Goal: Information Seeking & Learning: Learn about a topic

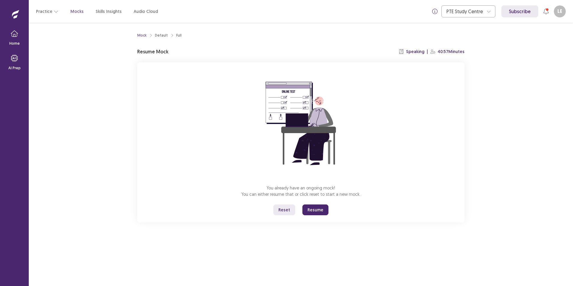
click at [285, 210] on button "Reset" at bounding box center [285, 210] width 22 height 11
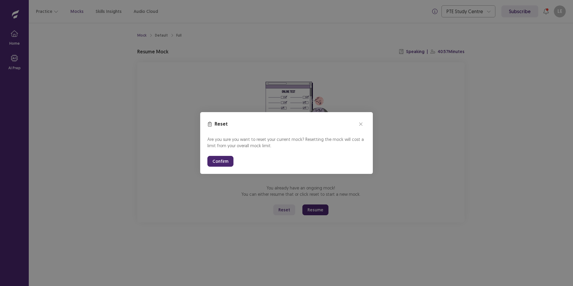
click at [224, 163] on button "Confirm" at bounding box center [221, 161] width 26 height 11
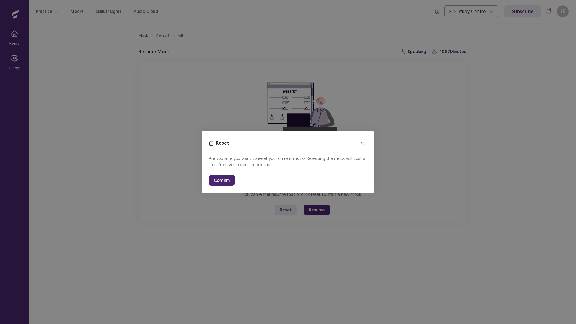
click at [225, 183] on button "Confirm" at bounding box center [222, 180] width 26 height 11
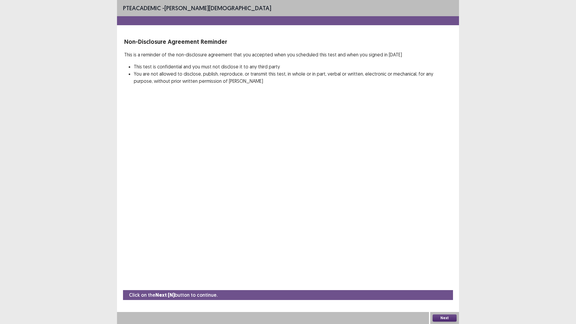
click at [452, 286] on button "Next" at bounding box center [444, 317] width 24 height 7
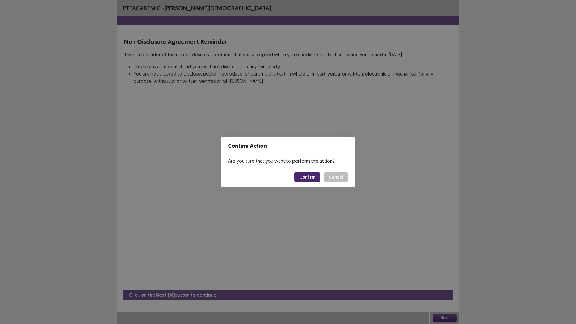
click at [298, 173] on button "Confirm" at bounding box center [307, 177] width 26 height 11
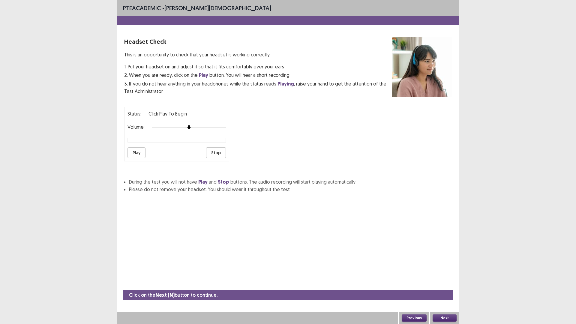
click at [133, 154] on button "Play" at bounding box center [136, 152] width 18 height 11
click at [183, 128] on div at bounding box center [189, 127] width 74 height 5
click at [444, 286] on button "Next" at bounding box center [444, 317] width 24 height 7
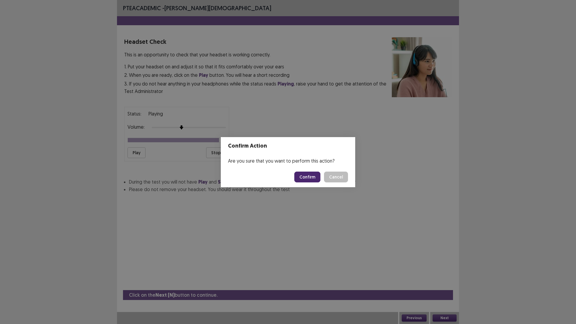
click at [304, 176] on button "Confirm" at bounding box center [307, 177] width 26 height 11
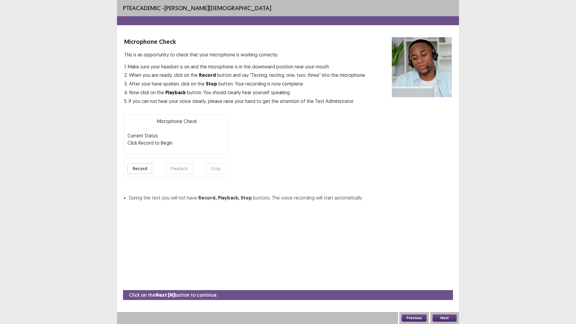
click at [447, 286] on button "Next" at bounding box center [444, 317] width 24 height 7
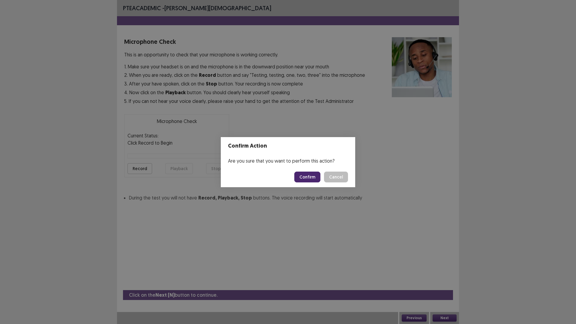
click at [300, 175] on button "Confirm" at bounding box center [307, 177] width 26 height 11
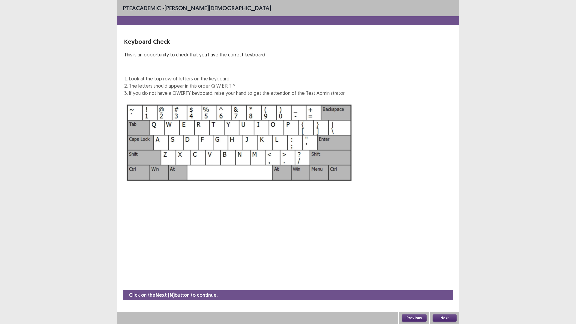
click at [447, 286] on button "Next" at bounding box center [444, 317] width 24 height 7
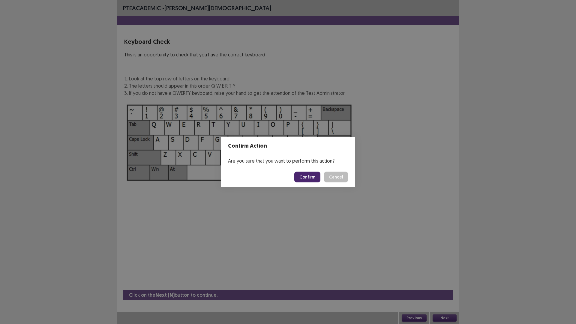
click at [305, 175] on button "Confirm" at bounding box center [307, 177] width 26 height 11
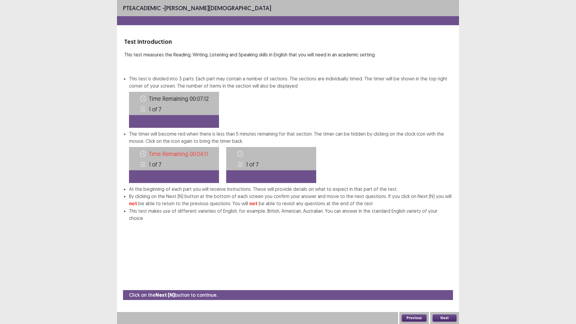
click at [440, 286] on button "Next" at bounding box center [444, 317] width 24 height 7
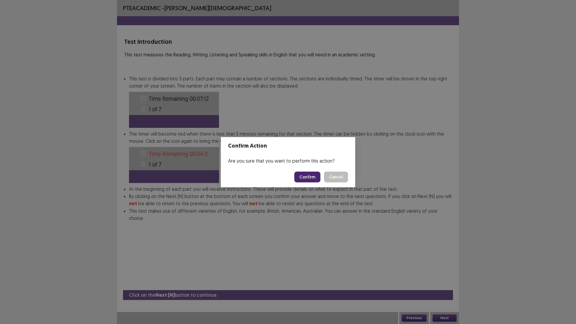
click at [313, 178] on button "Confirm" at bounding box center [307, 177] width 26 height 11
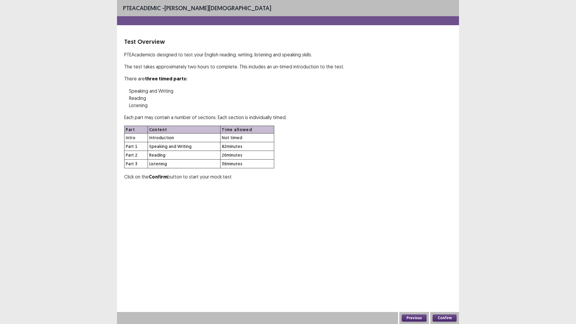
click at [441, 286] on button "Confirm" at bounding box center [444, 317] width 24 height 7
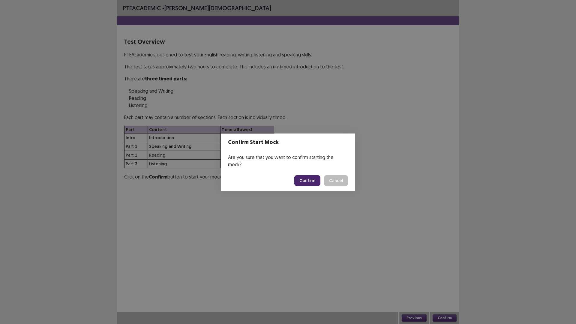
click at [317, 181] on button "Confirm" at bounding box center [307, 180] width 26 height 11
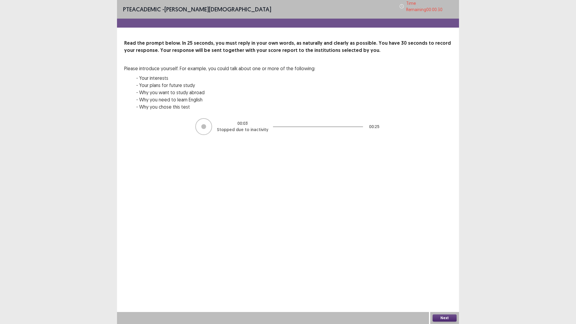
click at [453, 286] on button "Next" at bounding box center [444, 317] width 24 height 7
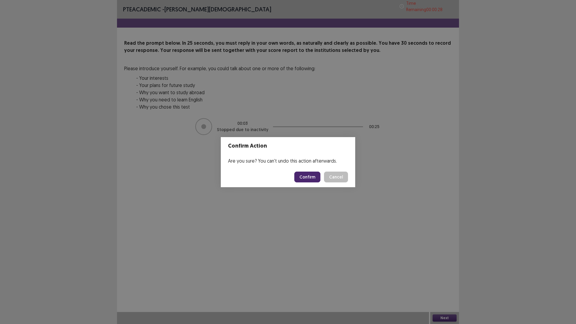
click at [302, 177] on button "Confirm" at bounding box center [307, 177] width 26 height 11
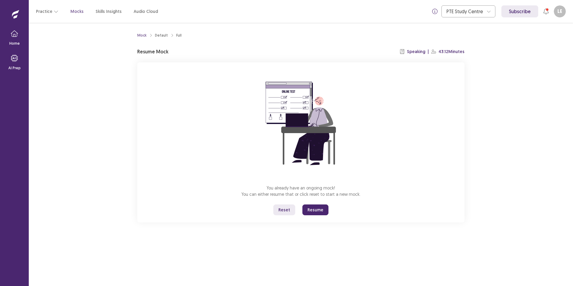
click at [279, 210] on button "Reset" at bounding box center [285, 210] width 22 height 11
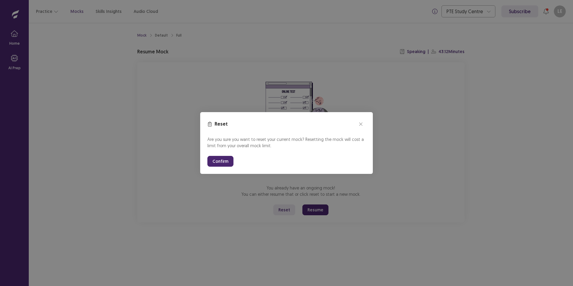
click at [230, 162] on button "Confirm" at bounding box center [221, 161] width 26 height 11
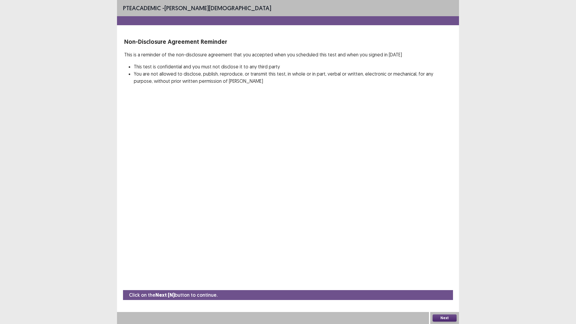
click at [441, 286] on button "Next" at bounding box center [444, 317] width 24 height 7
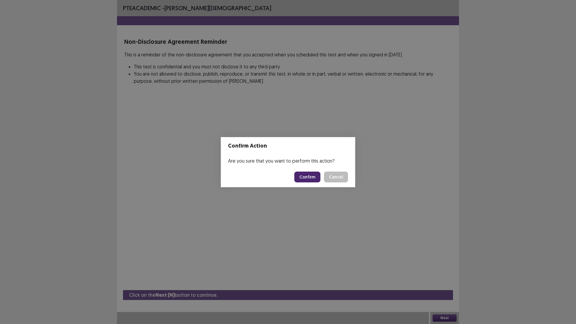
click at [305, 172] on button "Confirm" at bounding box center [307, 177] width 26 height 11
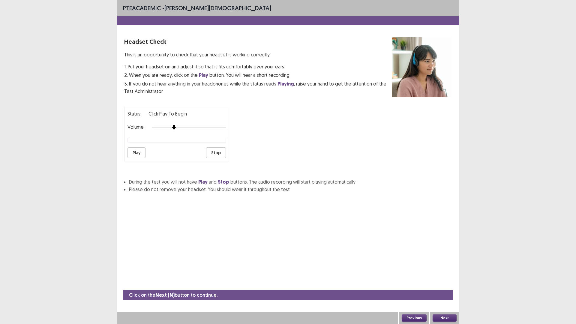
click at [172, 127] on div at bounding box center [189, 127] width 74 height 5
click at [137, 152] on button "Play" at bounding box center [136, 152] width 18 height 11
click at [168, 127] on div at bounding box center [189, 127] width 74 height 5
click at [161, 127] on div at bounding box center [189, 127] width 74 height 5
click at [162, 128] on div at bounding box center [189, 127] width 74 height 5
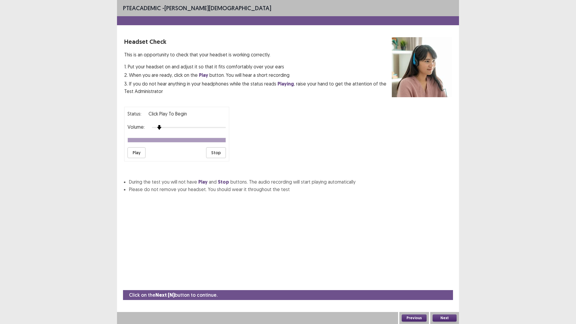
click at [162, 127] on div at bounding box center [189, 127] width 74 height 1
click at [163, 127] on div at bounding box center [189, 127] width 74 height 5
click at [135, 151] on button "Play" at bounding box center [136, 152] width 18 height 11
click at [162, 128] on div at bounding box center [189, 127] width 74 height 5
click at [165, 127] on div at bounding box center [189, 127] width 74 height 5
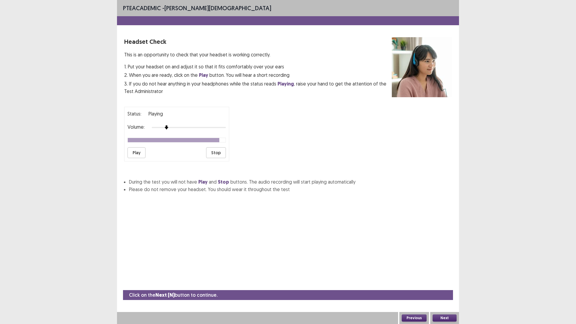
click at [436, 286] on button "Next" at bounding box center [444, 317] width 24 height 7
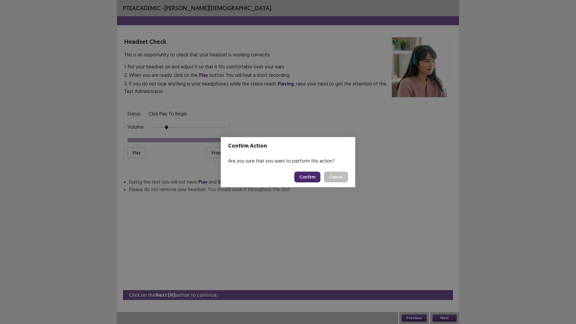
click at [301, 177] on button "Confirm" at bounding box center [307, 177] width 26 height 11
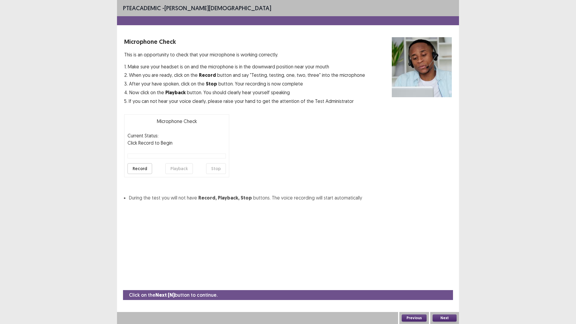
click at [441, 286] on button "Next" at bounding box center [444, 317] width 24 height 7
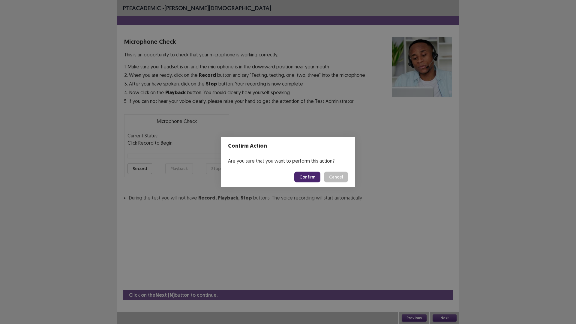
click at [312, 175] on button "Confirm" at bounding box center [307, 177] width 26 height 11
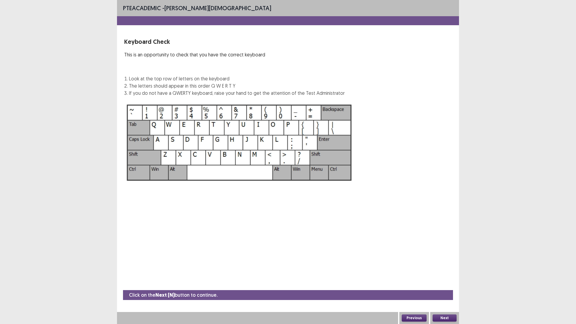
click at [436, 286] on button "Next" at bounding box center [444, 317] width 24 height 7
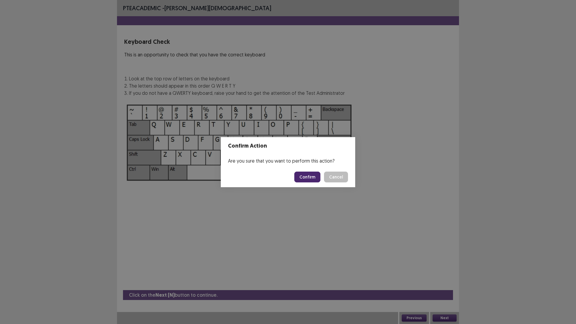
click at [302, 175] on button "Confirm" at bounding box center [307, 177] width 26 height 11
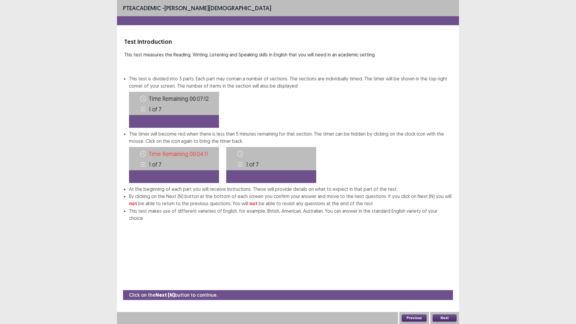
click at [439, 286] on button "Next" at bounding box center [444, 317] width 24 height 7
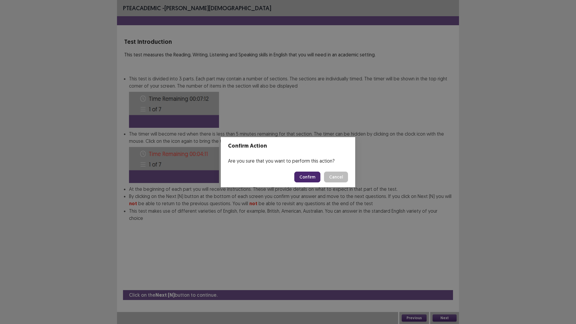
click at [301, 179] on button "Confirm" at bounding box center [307, 177] width 26 height 11
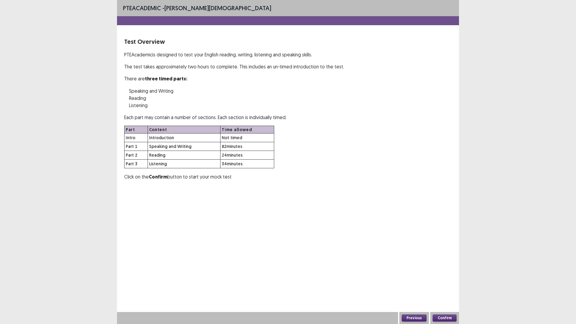
click at [447, 286] on button "Confirm" at bounding box center [444, 317] width 24 height 7
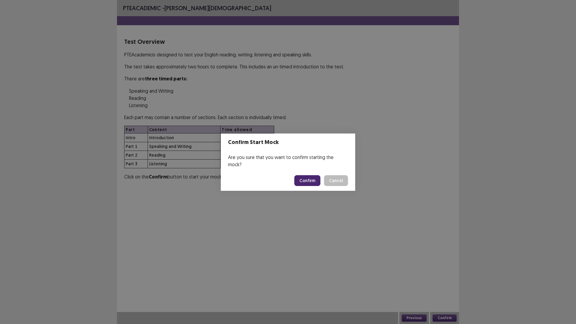
click at [306, 178] on button "Confirm" at bounding box center [307, 180] width 26 height 11
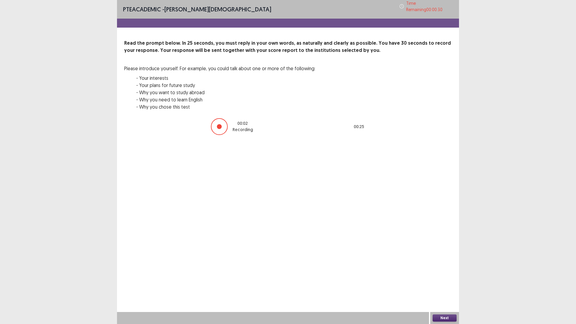
click at [449, 286] on div "PTE academic - Lusi Evanti Time Remaining 00 : 00 : 30 Read the prompt below. I…" at bounding box center [288, 162] width 342 height 324
click at [443, 286] on button "Next" at bounding box center [444, 317] width 24 height 7
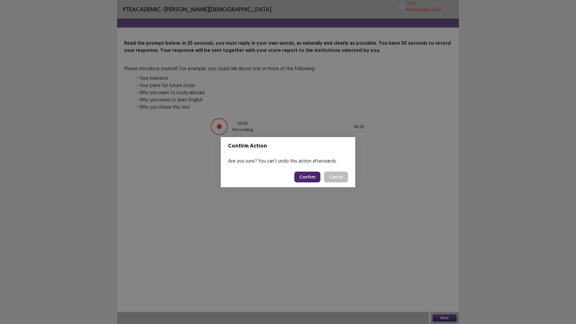
click at [307, 186] on footer "Confirm Cancel" at bounding box center [288, 177] width 134 height 20
click at [306, 177] on button "Confirm" at bounding box center [307, 177] width 26 height 11
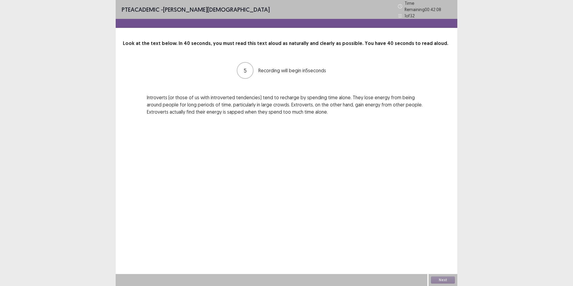
click at [430, 232] on div "PTE academic - Lusi Evanti Time Remaining 00 : 42 : 08 1 of 32 Look at the text…" at bounding box center [287, 143] width 342 height 286
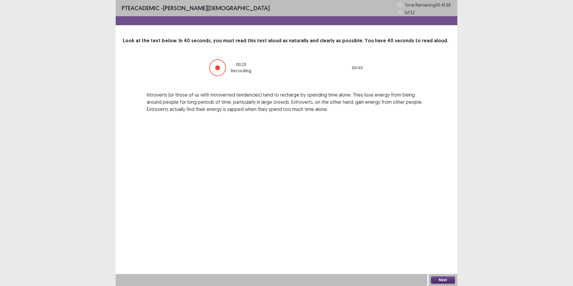
click at [436, 279] on button "Next" at bounding box center [443, 280] width 24 height 7
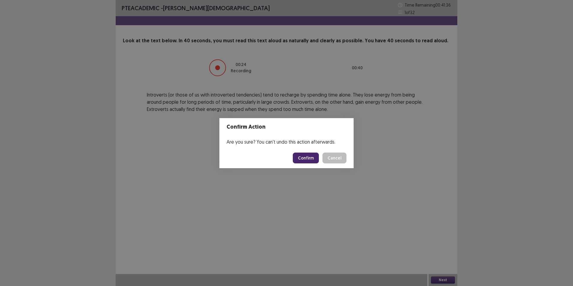
click at [309, 157] on button "Confirm" at bounding box center [306, 158] width 26 height 11
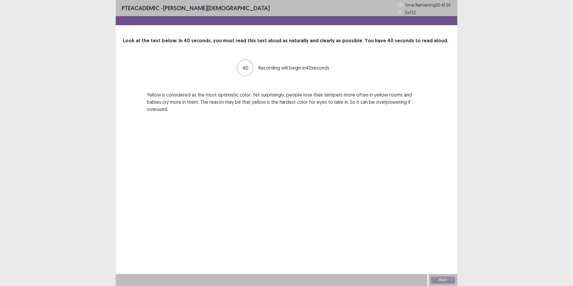
click at [424, 250] on div "PTE academic - Lusi Evanti Time Remaining 00 : 41 : 36 2 of 32 Look at the text…" at bounding box center [287, 143] width 342 height 286
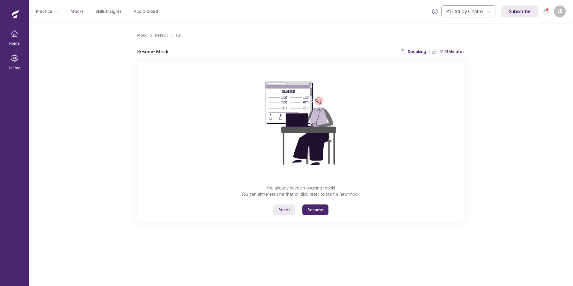
click at [286, 207] on button "Reset" at bounding box center [285, 210] width 22 height 11
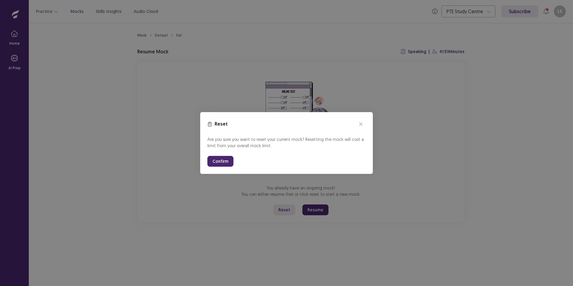
click at [225, 163] on button "Confirm" at bounding box center [221, 161] width 26 height 11
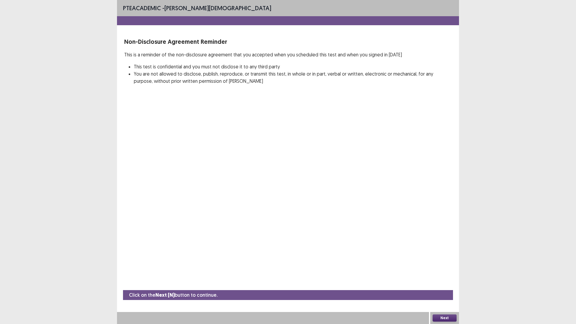
click at [442, 286] on button "Next" at bounding box center [444, 317] width 24 height 7
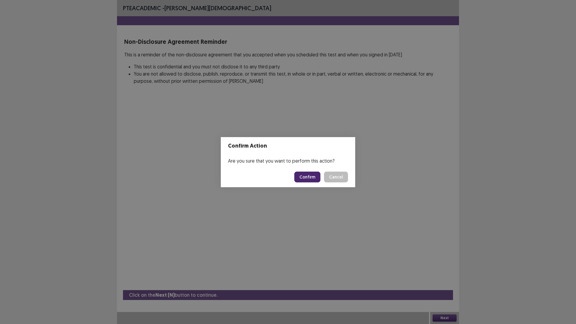
click at [310, 178] on button "Confirm" at bounding box center [307, 177] width 26 height 11
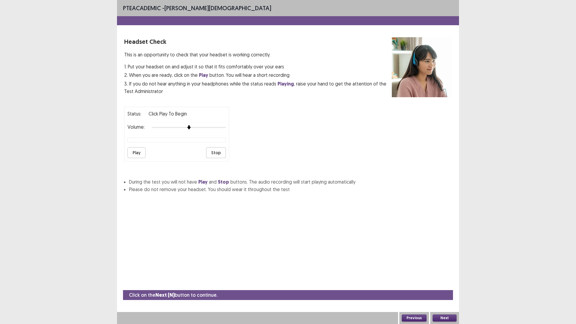
click at [442, 286] on button "Next" at bounding box center [444, 317] width 24 height 7
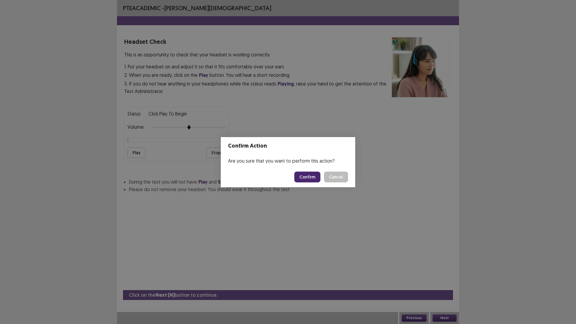
click at [335, 178] on button "Cancel" at bounding box center [336, 177] width 24 height 11
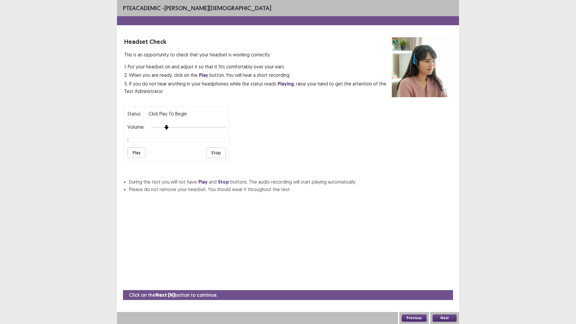
click at [168, 125] on div at bounding box center [189, 127] width 74 height 5
click at [140, 153] on button "Play" at bounding box center [136, 152] width 18 height 11
click at [447, 286] on button "Next" at bounding box center [444, 317] width 24 height 7
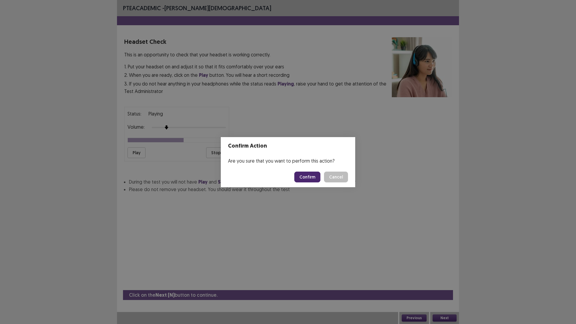
click at [311, 170] on footer "Confirm Cancel" at bounding box center [288, 177] width 134 height 20
click at [310, 179] on button "Confirm" at bounding box center [307, 177] width 26 height 11
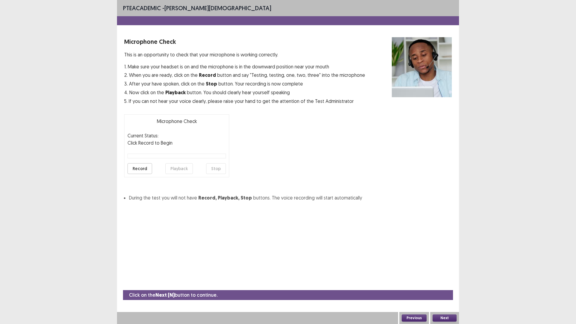
drag, startPoint x: 435, startPoint y: 317, endPoint x: 438, endPoint y: 316, distance: 3.4
click at [438, 286] on button "Next" at bounding box center [444, 317] width 24 height 7
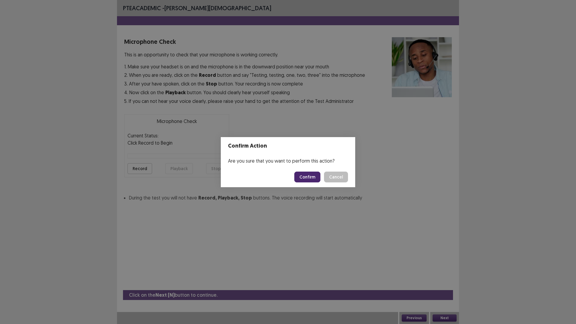
click at [310, 180] on button "Confirm" at bounding box center [307, 177] width 26 height 11
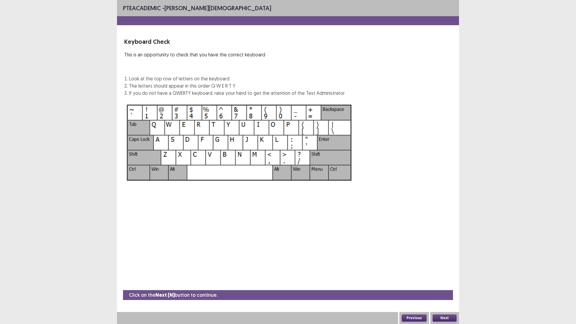
click at [449, 286] on button "Next" at bounding box center [444, 317] width 24 height 7
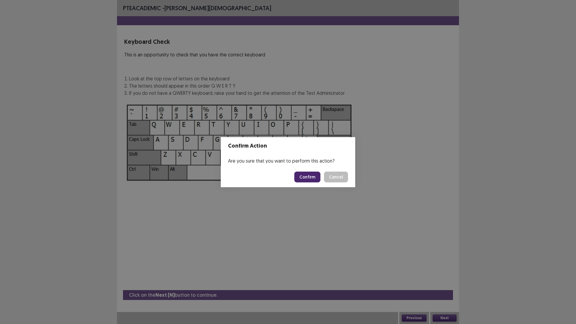
click at [303, 177] on button "Confirm" at bounding box center [307, 177] width 26 height 11
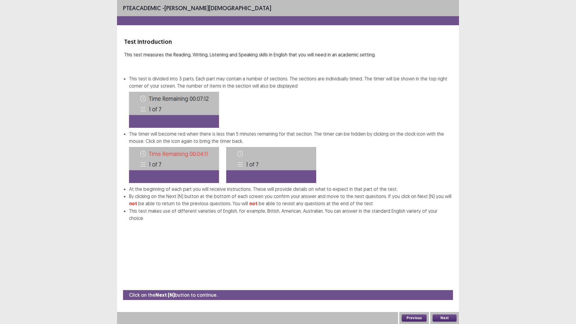
click at [444, 286] on button "Next" at bounding box center [444, 317] width 24 height 7
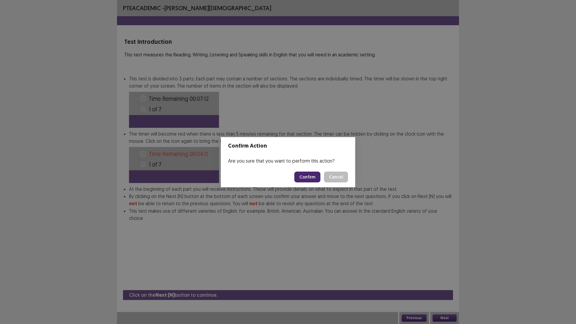
click at [304, 177] on button "Confirm" at bounding box center [307, 177] width 26 height 11
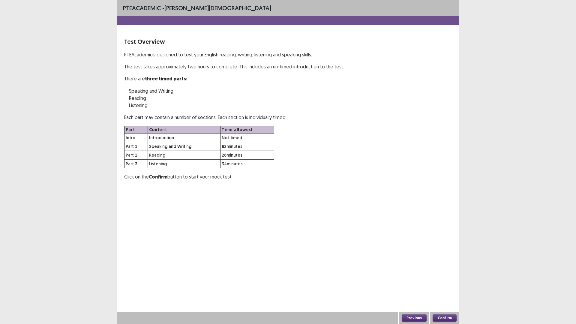
click at [444, 286] on button "Confirm" at bounding box center [444, 317] width 24 height 7
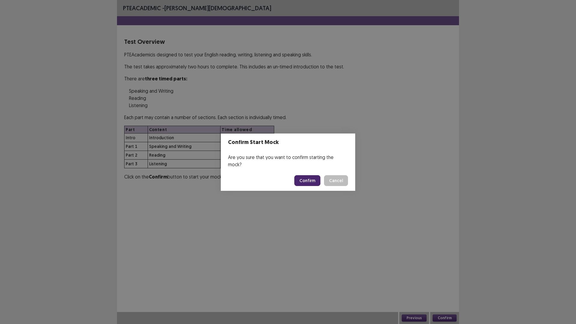
click at [317, 179] on button "Confirm" at bounding box center [307, 180] width 26 height 11
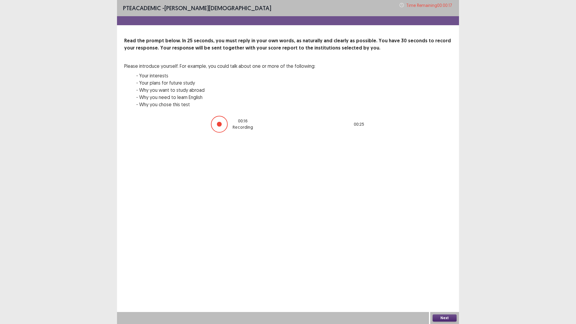
click at [438, 286] on button "Next" at bounding box center [444, 317] width 24 height 7
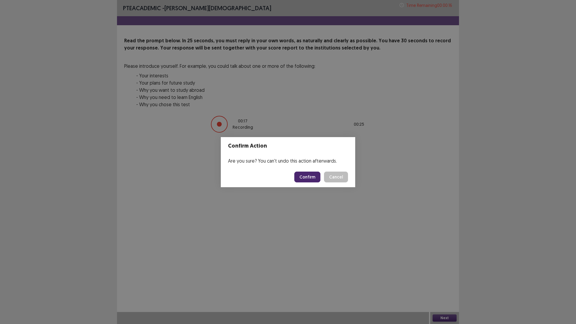
click at [307, 178] on button "Confirm" at bounding box center [307, 177] width 26 height 11
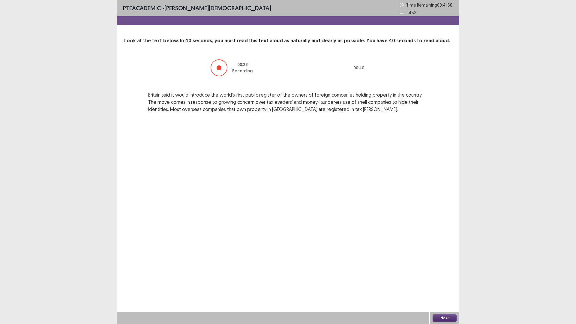
click at [439, 286] on button "Next" at bounding box center [444, 317] width 24 height 7
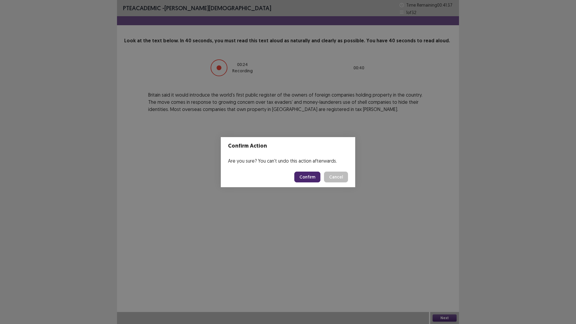
click at [317, 175] on button "Confirm" at bounding box center [307, 177] width 26 height 11
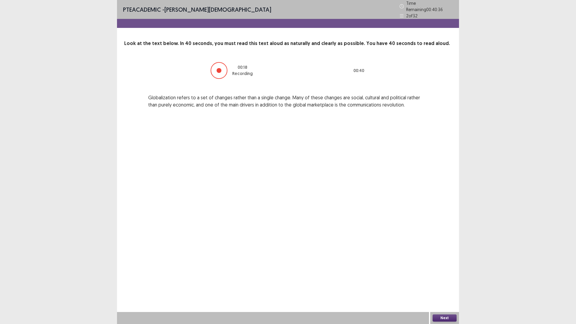
click at [443, 286] on button "Next" at bounding box center [444, 317] width 24 height 7
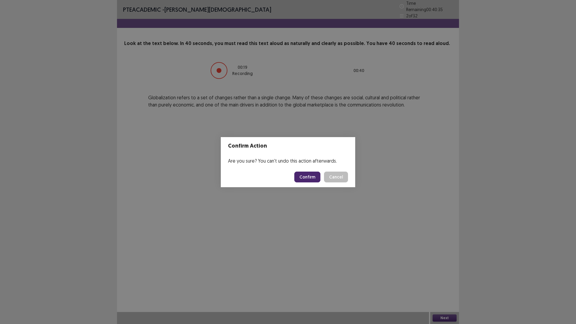
click at [301, 174] on button "Confirm" at bounding box center [307, 177] width 26 height 11
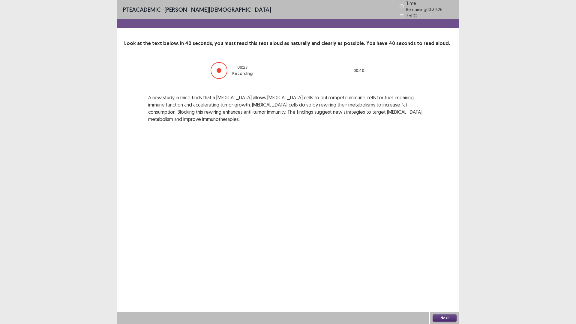
click at [450, 286] on button "Next" at bounding box center [444, 317] width 24 height 7
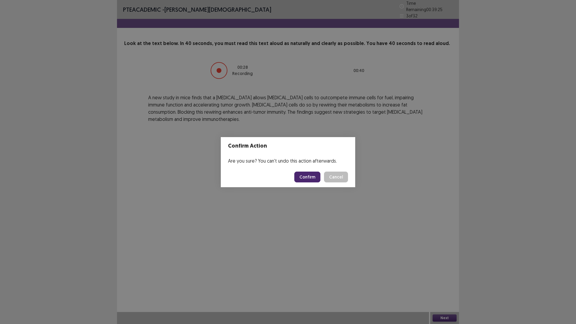
click at [314, 179] on button "Confirm" at bounding box center [307, 177] width 26 height 11
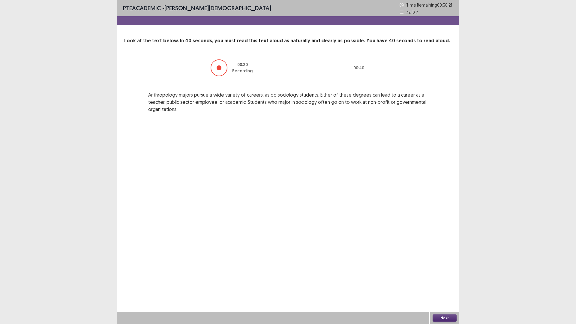
click at [444, 286] on button "Next" at bounding box center [444, 317] width 24 height 7
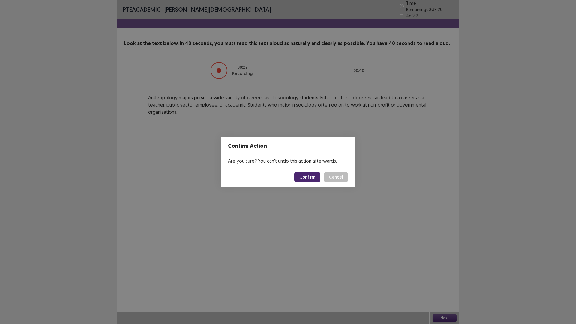
click at [303, 176] on button "Confirm" at bounding box center [307, 177] width 26 height 11
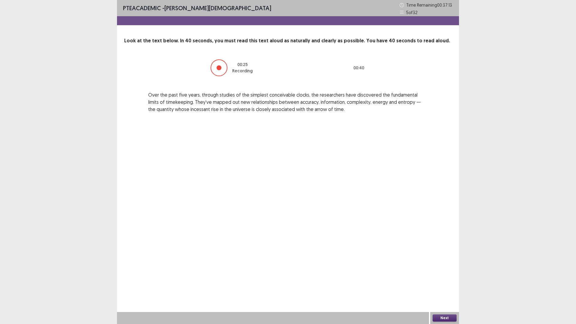
click at [447, 286] on button "Next" at bounding box center [444, 317] width 24 height 7
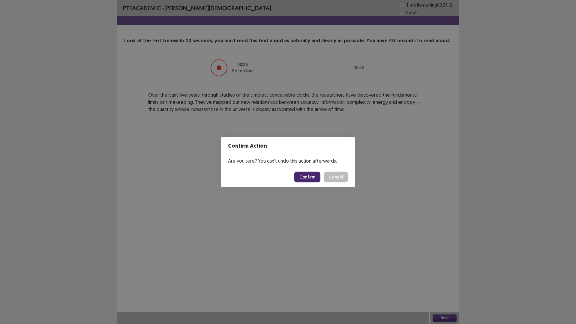
click at [307, 180] on button "Confirm" at bounding box center [307, 177] width 26 height 11
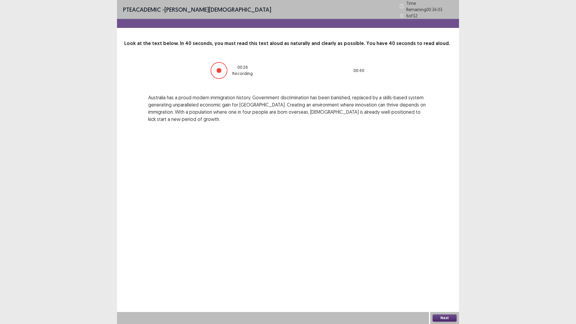
click at [439, 286] on button "Next" at bounding box center [444, 317] width 24 height 7
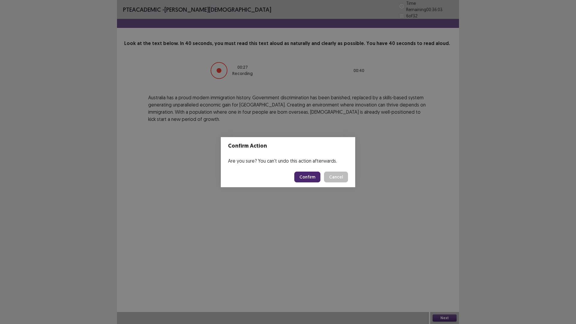
click at [298, 173] on button "Confirm" at bounding box center [307, 177] width 26 height 11
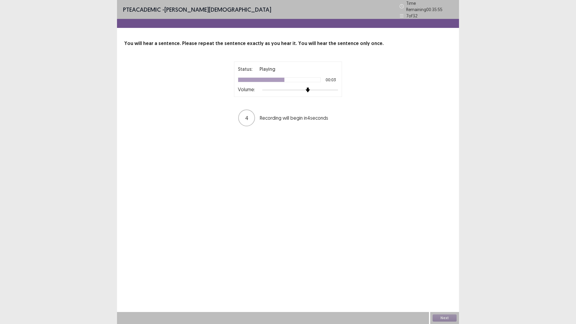
click at [309, 88] on div at bounding box center [300, 90] width 76 height 5
click at [444, 286] on button "Next" at bounding box center [444, 317] width 24 height 7
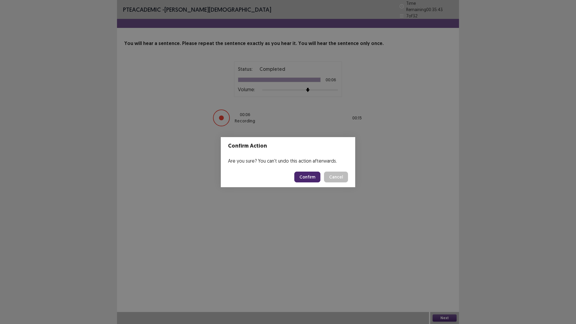
click at [296, 175] on button "Confirm" at bounding box center [307, 177] width 26 height 11
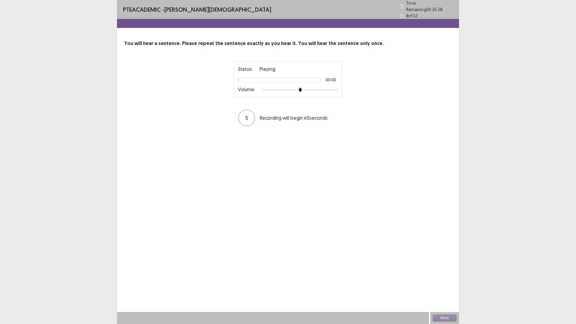
click at [307, 88] on div at bounding box center [300, 90] width 76 height 5
click at [320, 88] on div at bounding box center [300, 90] width 76 height 5
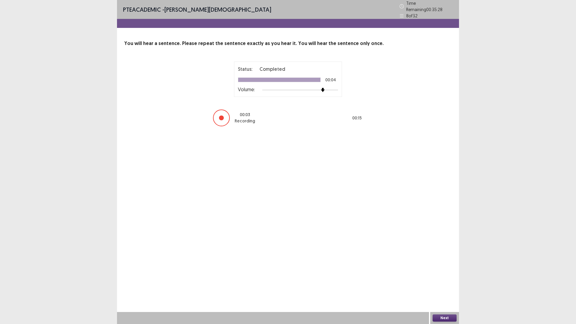
click at [440, 286] on button "Next" at bounding box center [444, 317] width 24 height 7
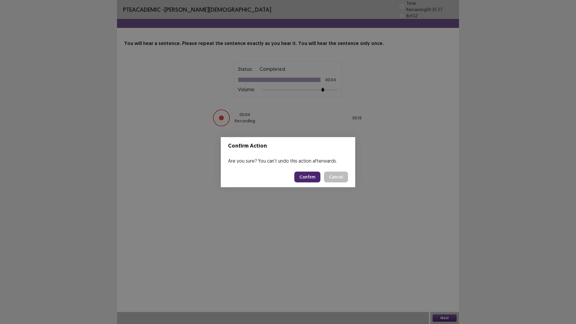
click at [316, 174] on button "Confirm" at bounding box center [307, 177] width 26 height 11
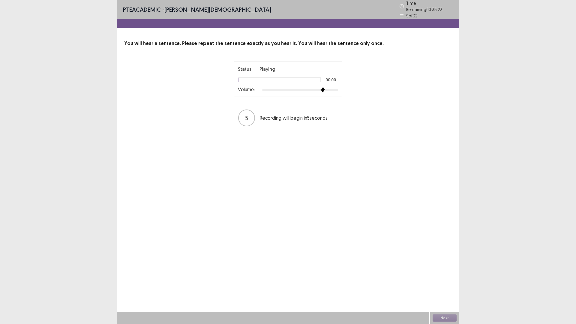
click at [321, 88] on div at bounding box center [300, 90] width 76 height 5
click at [328, 88] on div at bounding box center [300, 90] width 76 height 5
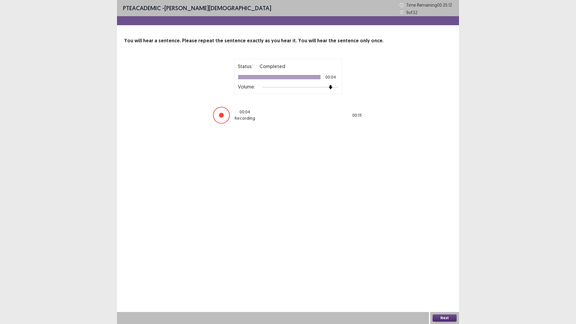
click at [439, 286] on button "Next" at bounding box center [444, 317] width 24 height 7
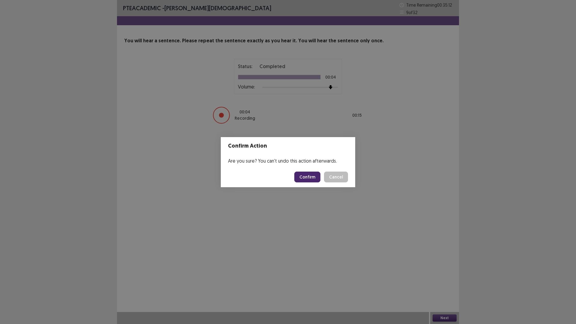
click at [318, 179] on button "Confirm" at bounding box center [307, 177] width 26 height 11
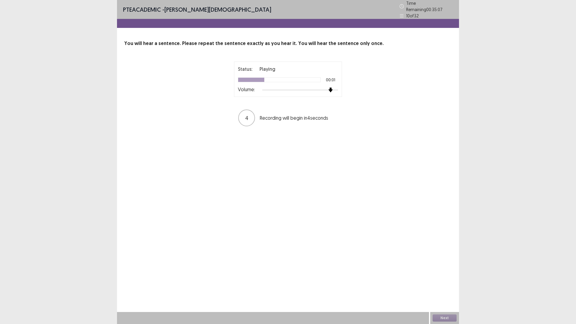
click at [332, 88] on div at bounding box center [300, 90] width 76 height 5
click at [435, 286] on button "Next" at bounding box center [444, 317] width 24 height 7
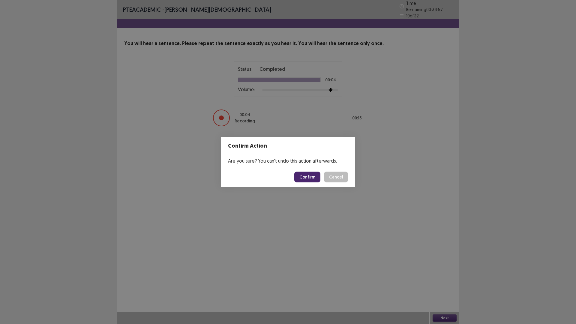
click at [313, 175] on button "Confirm" at bounding box center [307, 177] width 26 height 11
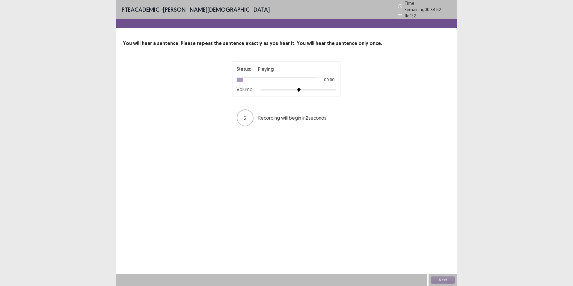
click at [390, 149] on div "PTE academic - [PERSON_NAME] Time Remaining 00 : 34 : 52 11 of 32 You will hear…" at bounding box center [287, 143] width 342 height 286
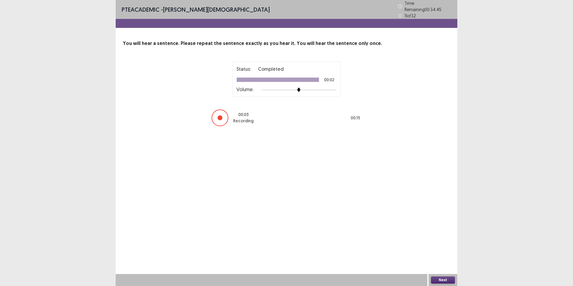
click at [443, 280] on button "Next" at bounding box center [443, 280] width 24 height 7
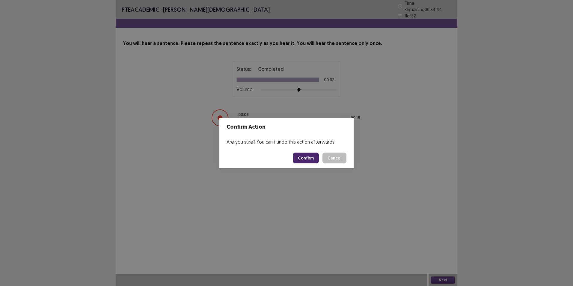
click at [303, 157] on button "Confirm" at bounding box center [306, 158] width 26 height 11
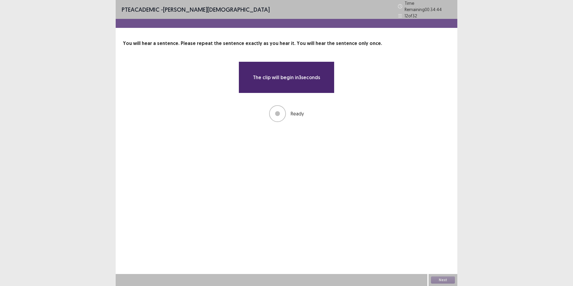
click at [370, 213] on div "PTE academic - [PERSON_NAME] Time Remaining 00 : 34 : 44 12 of 32 You will hear…" at bounding box center [287, 143] width 342 height 286
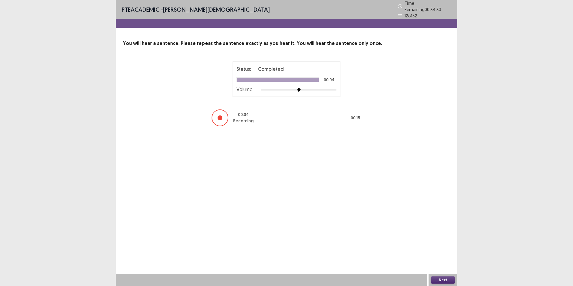
click at [438, 280] on button "Next" at bounding box center [443, 280] width 24 height 7
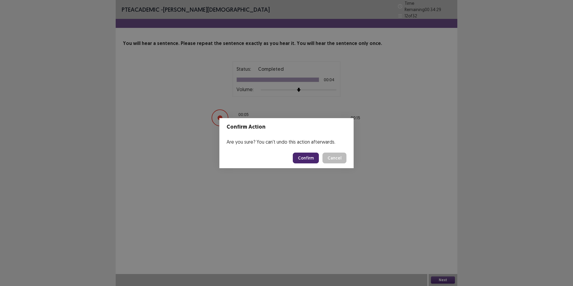
click at [307, 154] on button "Confirm" at bounding box center [306, 158] width 26 height 11
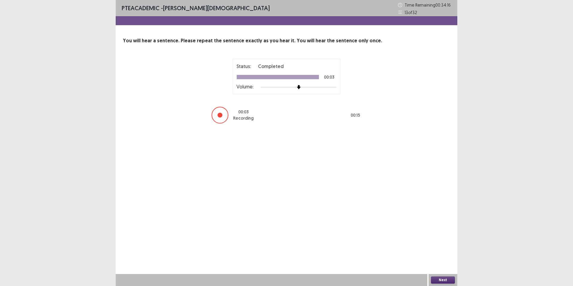
click at [440, 278] on button "Next" at bounding box center [443, 280] width 24 height 7
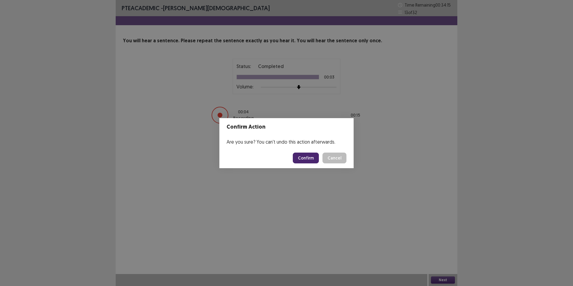
click at [312, 159] on button "Confirm" at bounding box center [306, 158] width 26 height 11
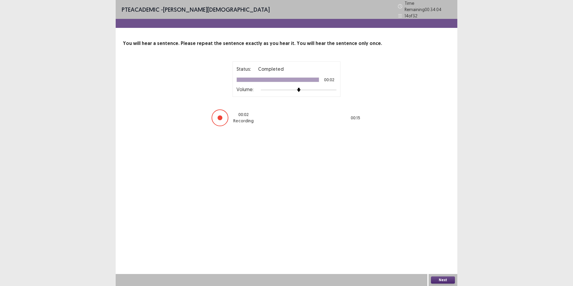
click at [445, 280] on button "Next" at bounding box center [443, 280] width 24 height 7
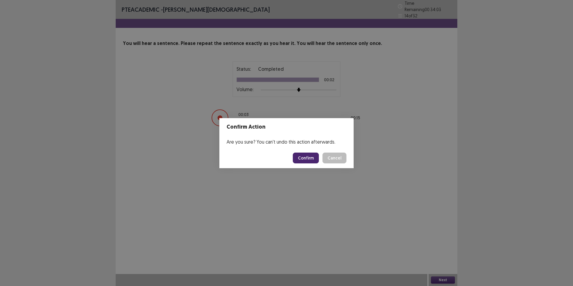
click at [307, 158] on button "Confirm" at bounding box center [306, 158] width 26 height 11
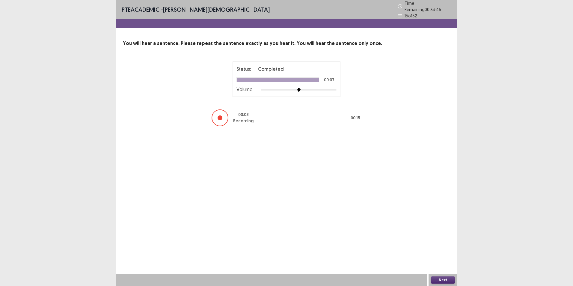
click at [454, 280] on button "Next" at bounding box center [443, 280] width 24 height 7
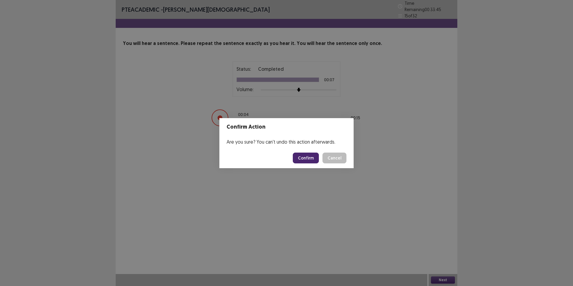
click at [313, 157] on button "Confirm" at bounding box center [306, 158] width 26 height 11
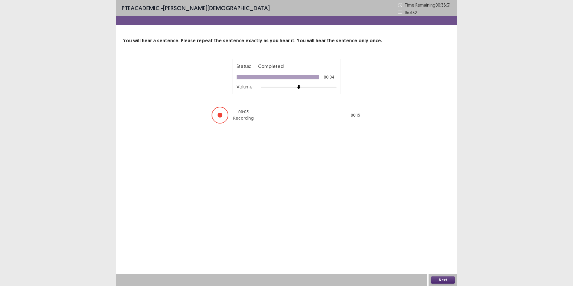
click at [447, 279] on button "Next" at bounding box center [443, 280] width 24 height 7
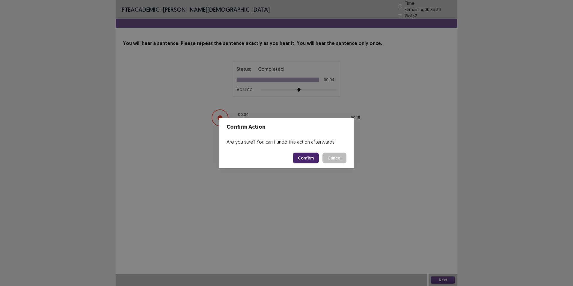
click at [302, 159] on button "Confirm" at bounding box center [306, 158] width 26 height 11
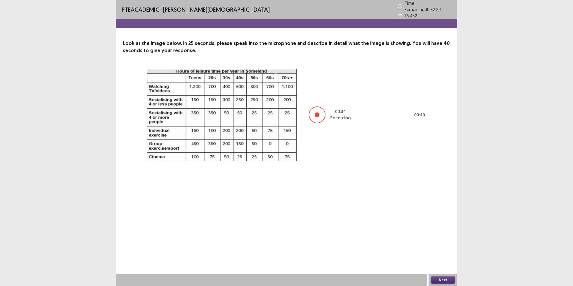
click at [441, 281] on button "Next" at bounding box center [443, 280] width 24 height 7
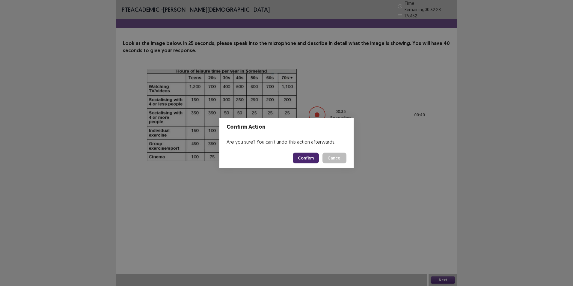
click at [313, 159] on button "Confirm" at bounding box center [306, 158] width 26 height 11
click at [343, 184] on div "Confirm Action Are you sure? You can't undo this action afterwards. Loading... …" at bounding box center [286, 143] width 573 height 286
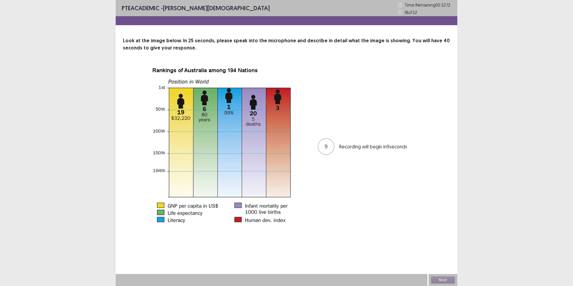
drag, startPoint x: 445, startPoint y: 280, endPoint x: 435, endPoint y: 254, distance: 27.5
click at [435, 254] on div "PTE academic - [PERSON_NAME] Time Remaining 00 : 32 : 12 18 of 32 Look at the i…" at bounding box center [287, 143] width 342 height 286
click at [431, 237] on div "PTE academic - [PERSON_NAME] Time Remaining 00 : 31 : 51 18 of 32 Look at the i…" at bounding box center [287, 119] width 342 height 239
click at [431, 237] on div "PTE academic - [PERSON_NAME] Time Remaining 00 : 31 : 26 18 of 32 Look at the i…" at bounding box center [287, 119] width 342 height 239
click at [438, 279] on button "Next" at bounding box center [443, 280] width 24 height 7
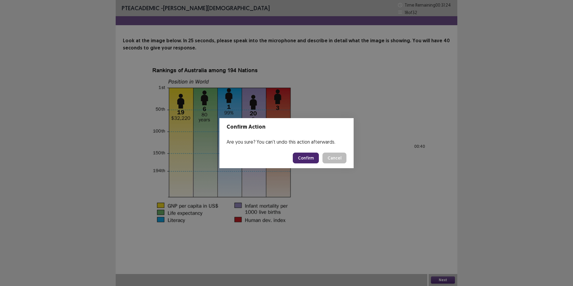
click at [311, 160] on button "Confirm" at bounding box center [306, 158] width 26 height 11
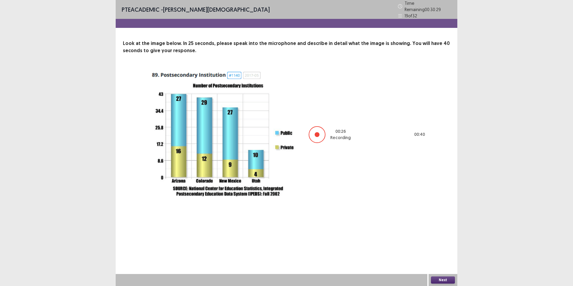
click at [440, 280] on button "Next" at bounding box center [443, 280] width 24 height 7
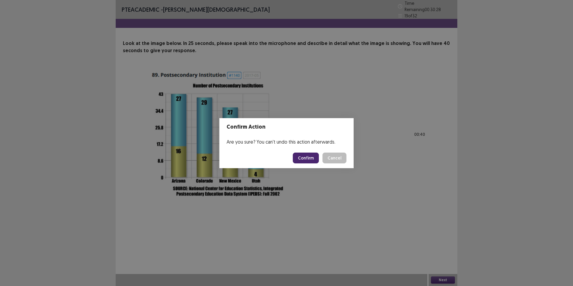
click at [304, 153] on button "Confirm" at bounding box center [306, 158] width 26 height 11
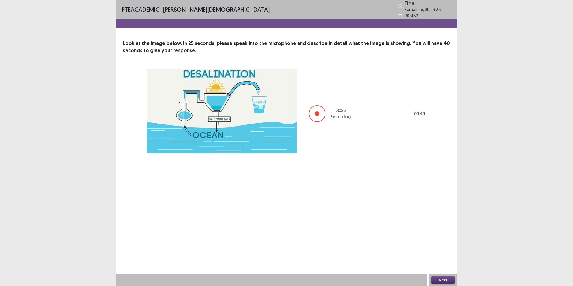
click at [445, 277] on button "Next" at bounding box center [443, 280] width 24 height 7
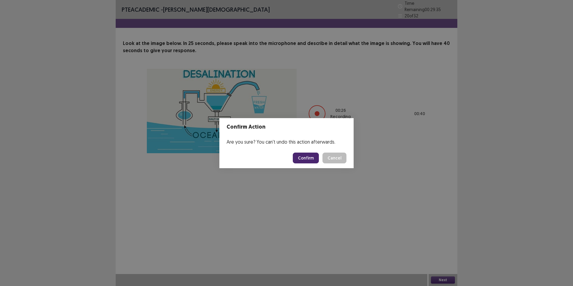
click at [303, 161] on button "Confirm" at bounding box center [306, 158] width 26 height 11
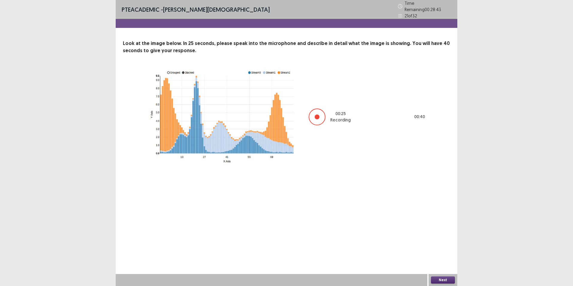
click at [455, 280] on div "Next" at bounding box center [443, 280] width 29 height 12
click at [434, 279] on button "Next" at bounding box center [443, 280] width 24 height 7
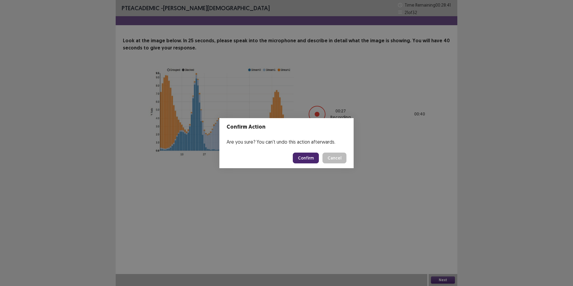
click at [298, 156] on button "Confirm" at bounding box center [306, 158] width 26 height 11
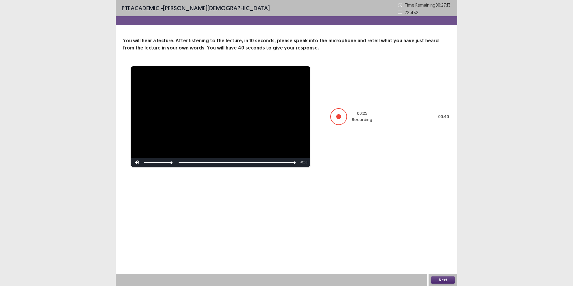
click at [433, 277] on button "Next" at bounding box center [443, 280] width 24 height 7
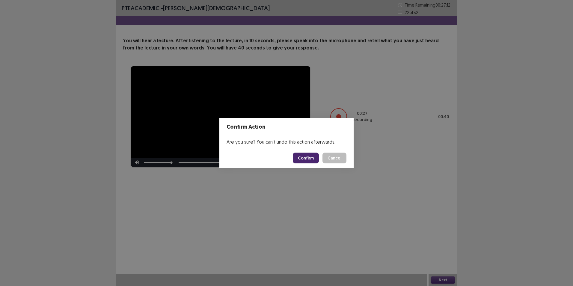
click at [303, 158] on button "Confirm" at bounding box center [306, 158] width 26 height 11
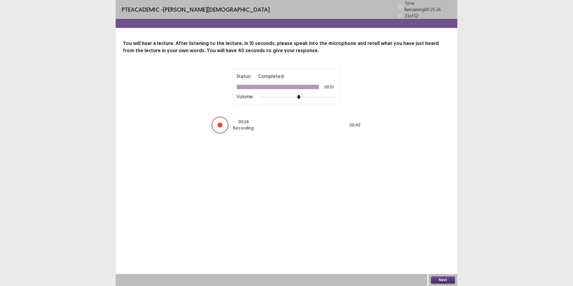
click at [443, 280] on button "Next" at bounding box center [443, 280] width 24 height 7
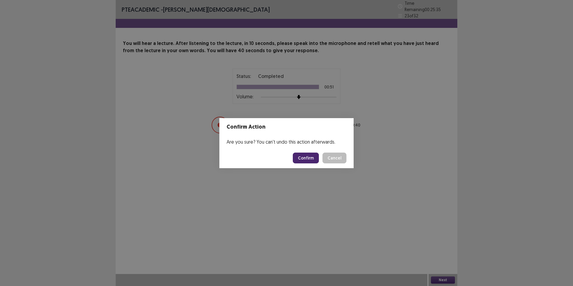
click at [310, 159] on button "Confirm" at bounding box center [306, 158] width 26 height 11
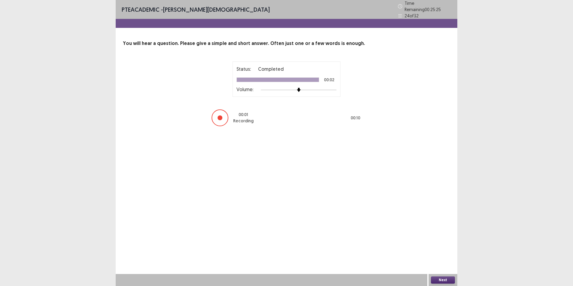
click at [446, 280] on button "Next" at bounding box center [443, 280] width 24 height 7
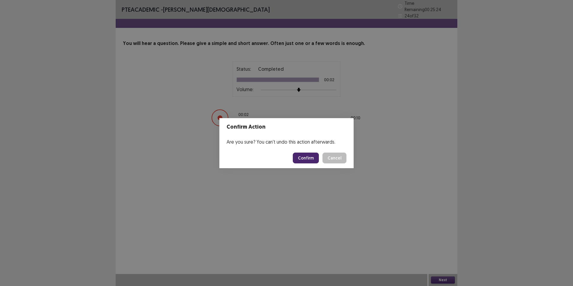
click at [308, 155] on button "Confirm" at bounding box center [306, 158] width 26 height 11
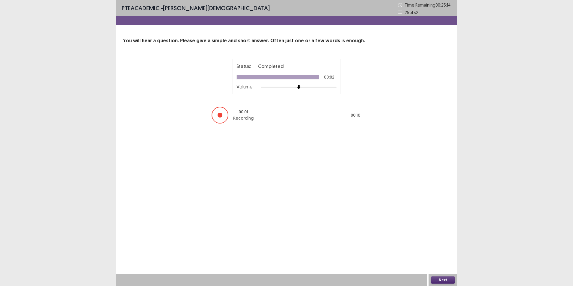
click at [446, 280] on button "Next" at bounding box center [443, 280] width 24 height 7
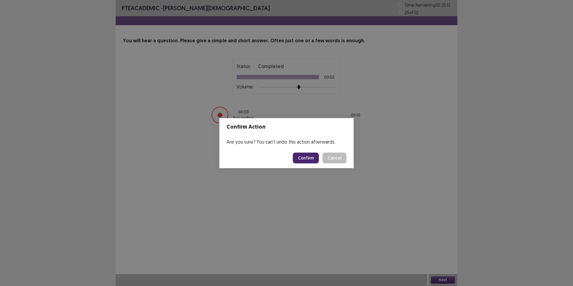
click at [315, 160] on button "Confirm" at bounding box center [306, 158] width 26 height 11
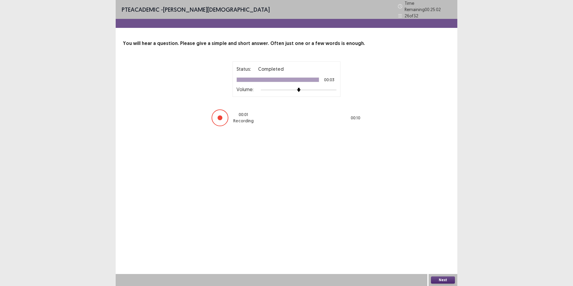
click at [444, 279] on button "Next" at bounding box center [443, 280] width 24 height 7
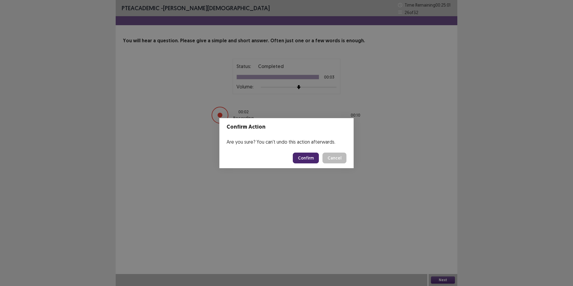
click at [302, 157] on button "Confirm" at bounding box center [306, 158] width 26 height 11
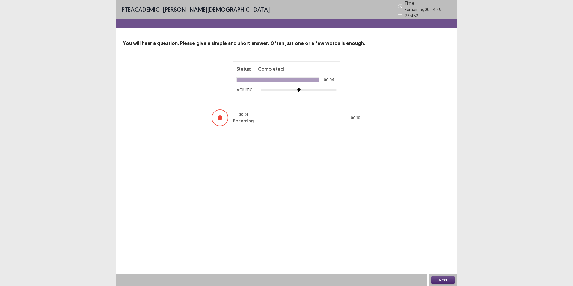
click at [452, 277] on button "Next" at bounding box center [443, 280] width 24 height 7
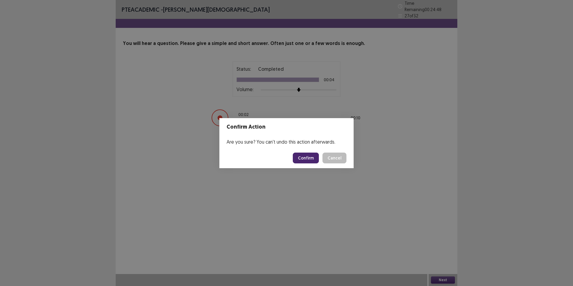
click at [300, 157] on button "Confirm" at bounding box center [306, 158] width 26 height 11
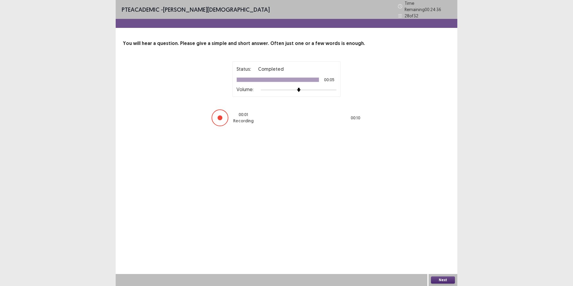
click at [436, 280] on button "Next" at bounding box center [443, 280] width 24 height 7
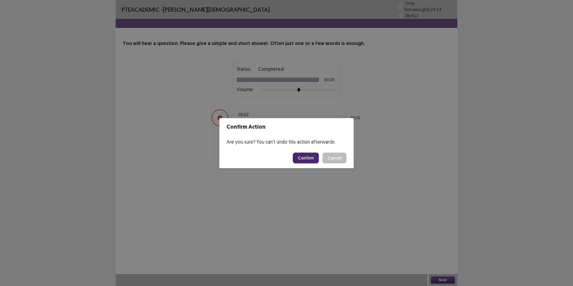
click at [306, 160] on button "Confirm" at bounding box center [306, 158] width 26 height 11
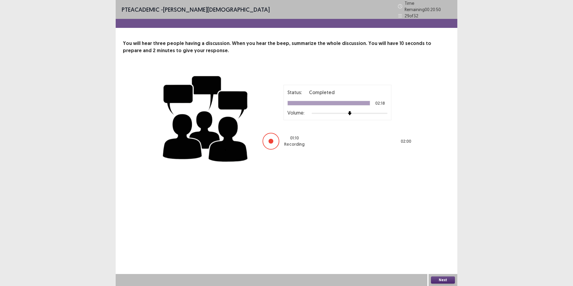
click at [445, 280] on button "Next" at bounding box center [443, 280] width 24 height 7
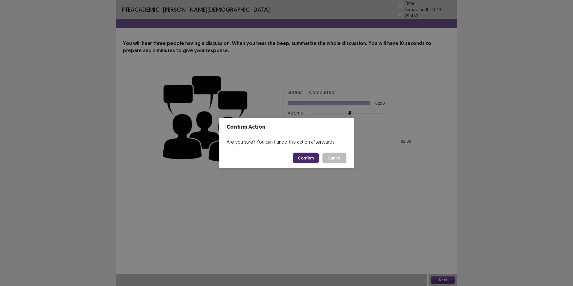
click at [306, 157] on button "Confirm" at bounding box center [306, 158] width 26 height 11
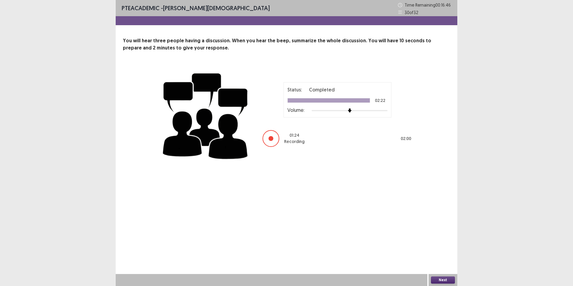
click at [438, 280] on button "Next" at bounding box center [443, 280] width 24 height 7
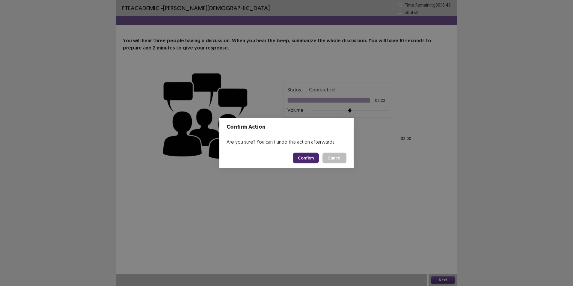
click at [300, 161] on button "Confirm" at bounding box center [306, 158] width 26 height 11
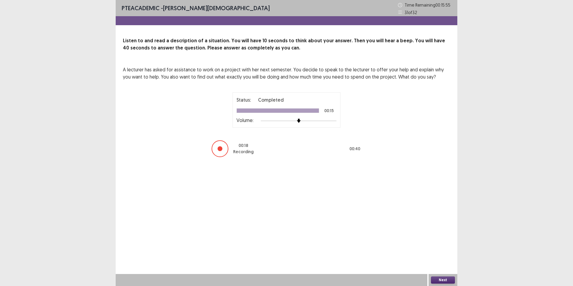
click at [449, 280] on button "Next" at bounding box center [443, 280] width 24 height 7
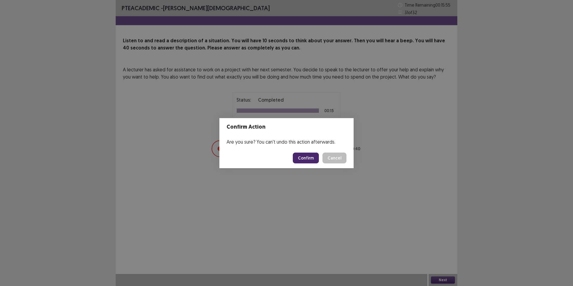
click at [312, 159] on button "Confirm" at bounding box center [306, 158] width 26 height 11
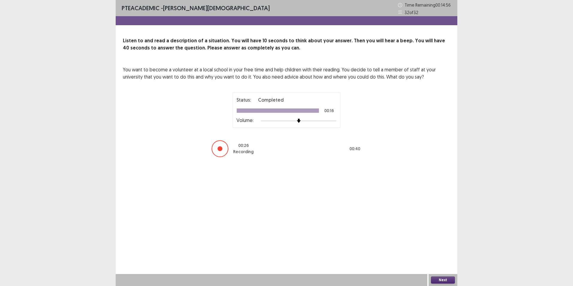
click at [438, 276] on div "Next" at bounding box center [443, 280] width 29 height 12
click at [438, 279] on button "Next" at bounding box center [443, 280] width 24 height 7
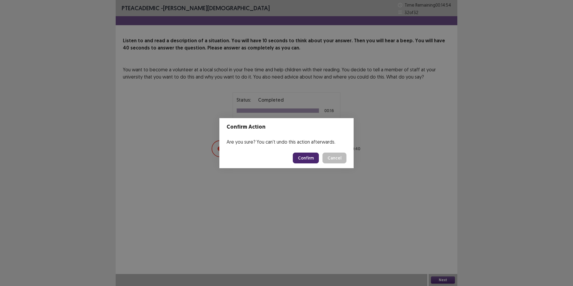
click at [301, 158] on button "Confirm" at bounding box center [306, 158] width 26 height 11
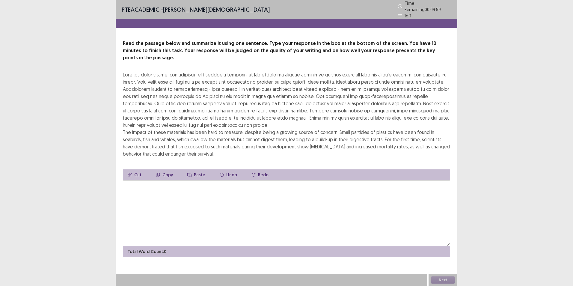
click at [141, 188] on textarea at bounding box center [286, 213] width 327 height 66
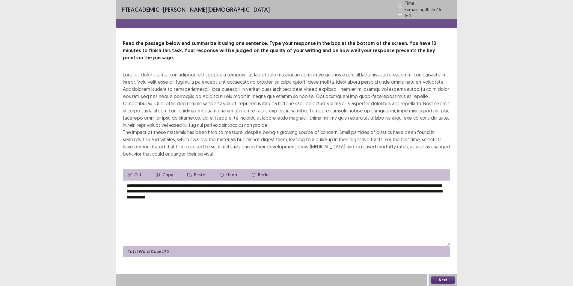
click at [278, 188] on textarea "**********" at bounding box center [286, 213] width 327 height 66
click at [278, 189] on textarea "**********" at bounding box center [286, 213] width 327 height 66
click at [192, 182] on textarea "**********" at bounding box center [286, 213] width 327 height 66
click at [194, 181] on textarea "**********" at bounding box center [286, 213] width 327 height 66
type textarea "**********"
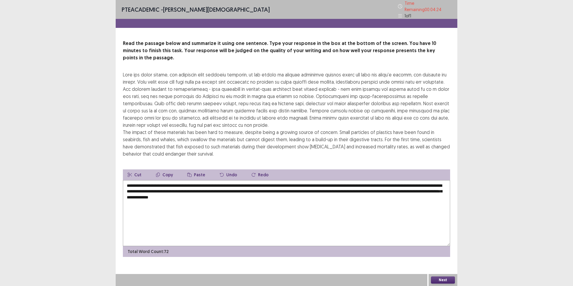
click at [446, 278] on button "Next" at bounding box center [443, 280] width 24 height 7
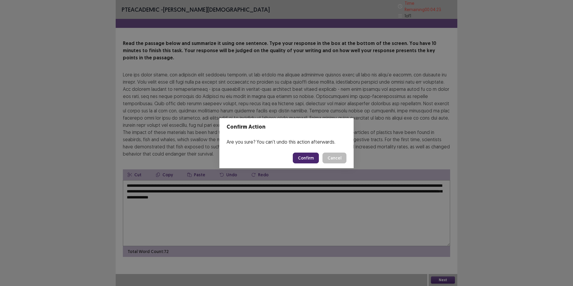
click at [309, 159] on button "Confirm" at bounding box center [306, 158] width 26 height 11
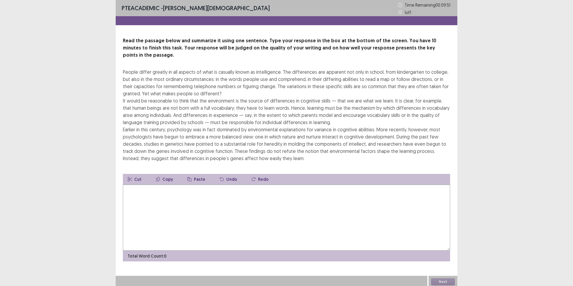
click at [235, 199] on textarea at bounding box center [286, 218] width 327 height 66
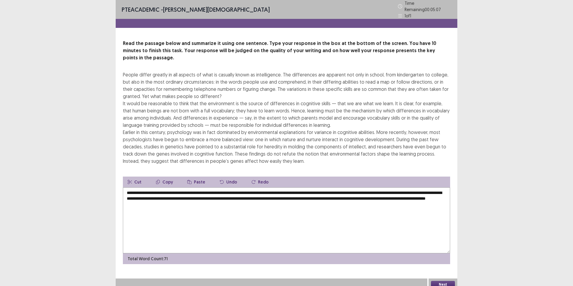
click at [327, 206] on textarea "**********" at bounding box center [286, 220] width 327 height 66
drag, startPoint x: 277, startPoint y: 202, endPoint x: 145, endPoint y: 203, distance: 131.7
click at [145, 203] on textarea "**********" at bounding box center [286, 220] width 327 height 66
type textarea "**********"
click at [444, 281] on button "Next" at bounding box center [443, 284] width 24 height 7
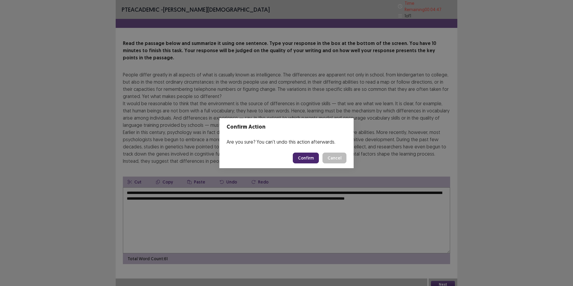
click at [300, 157] on button "Confirm" at bounding box center [306, 158] width 26 height 11
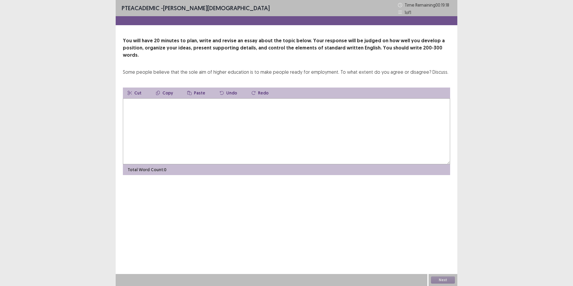
click at [263, 127] on textarea at bounding box center [286, 131] width 327 height 66
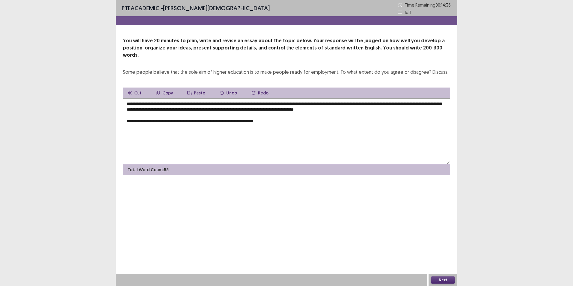
click at [125, 114] on textarea "**********" at bounding box center [286, 131] width 327 height 66
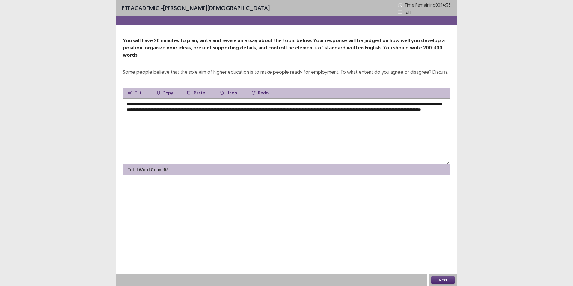
click at [130, 121] on textarea "**********" at bounding box center [286, 131] width 327 height 66
click at [328, 110] on textarea "**********" at bounding box center [286, 131] width 327 height 66
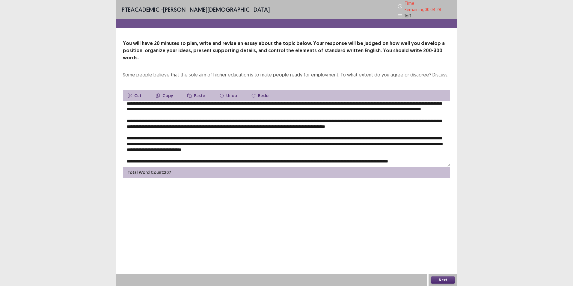
scroll to position [12, 0]
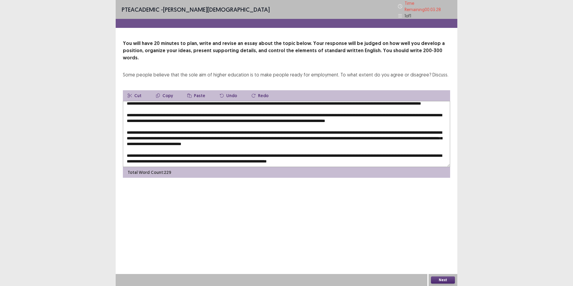
type textarea "**********"
click at [441, 280] on button "Next" at bounding box center [443, 280] width 24 height 7
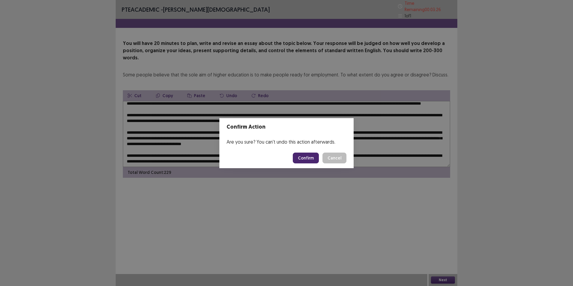
click at [312, 157] on button "Confirm" at bounding box center [306, 158] width 26 height 11
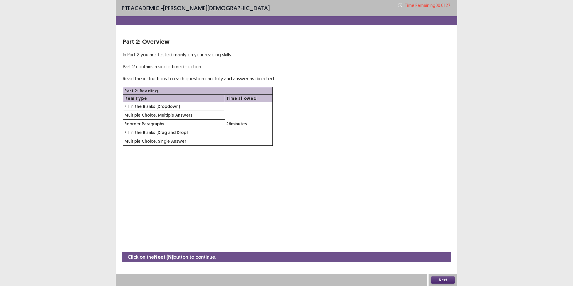
click at [440, 278] on button "Next" at bounding box center [443, 280] width 24 height 7
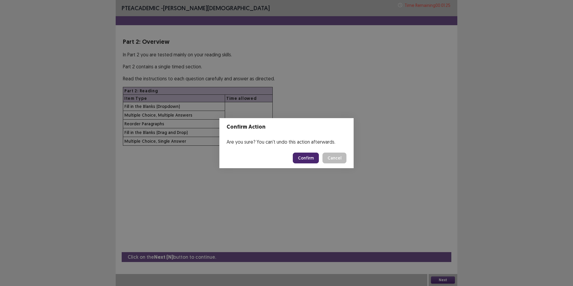
click at [312, 156] on button "Confirm" at bounding box center [306, 158] width 26 height 11
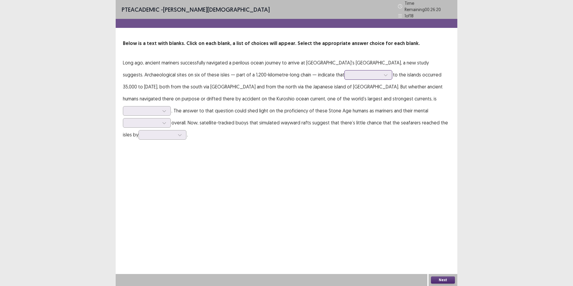
click at [384, 73] on icon at bounding box center [386, 75] width 4 height 4
click at [345, 120] on div "migrations" at bounding box center [369, 125] width 48 height 17
click at [166, 109] on icon at bounding box center [164, 111] width 4 height 4
click at [171, 136] on div "uncertain" at bounding box center [147, 144] width 48 height 17
click at [159, 108] on div at bounding box center [143, 111] width 31 height 6
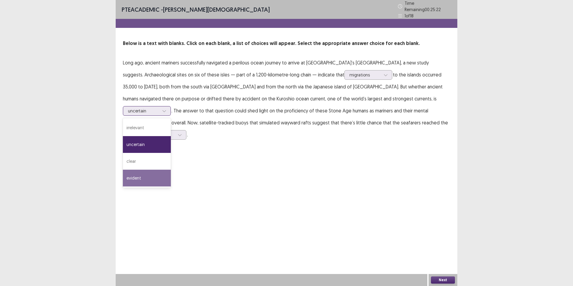
click at [171, 170] on div "evident" at bounding box center [147, 178] width 48 height 17
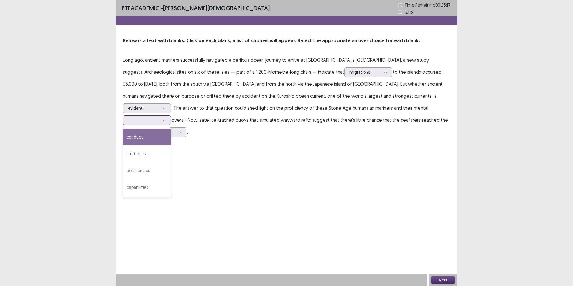
click at [159, 117] on div at bounding box center [143, 120] width 31 height 6
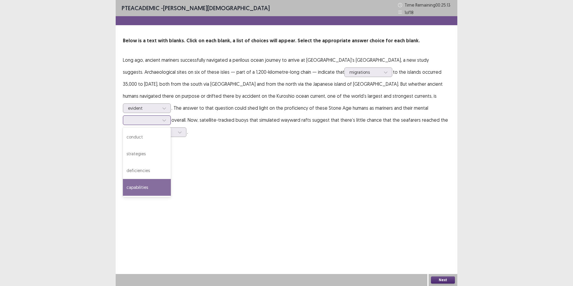
click at [171, 179] on div "capabilities" at bounding box center [147, 187] width 48 height 17
click at [159, 117] on div at bounding box center [143, 120] width 31 height 6
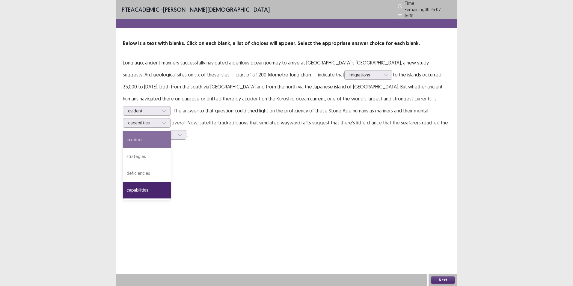
click at [372, 136] on div "PTE academic - [PERSON_NAME] Time Remaining 00 : 25 : 07 1 of 18 Below is a tex…" at bounding box center [287, 76] width 342 height 153
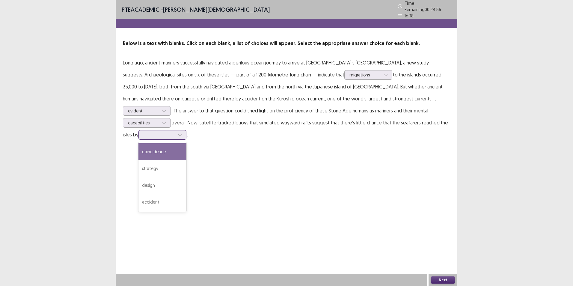
click at [175, 132] on div at bounding box center [159, 135] width 31 height 6
click at [187, 143] on div "coincidence" at bounding box center [163, 151] width 48 height 17
click at [438, 281] on button "Next" at bounding box center [443, 280] width 24 height 7
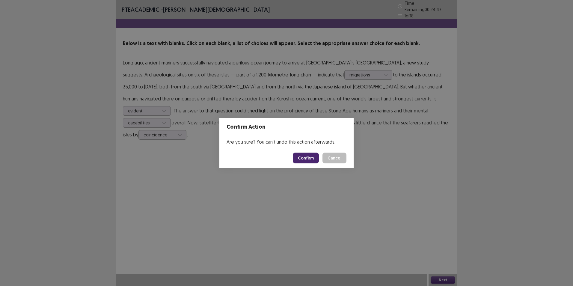
click at [303, 157] on button "Confirm" at bounding box center [306, 158] width 26 height 11
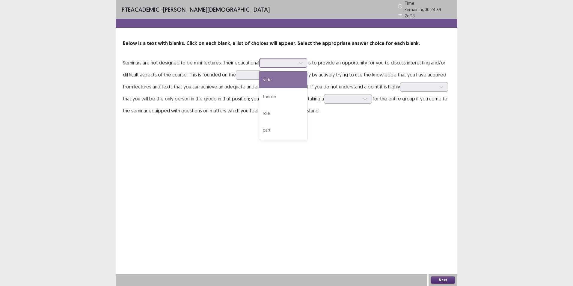
click at [278, 61] on div at bounding box center [280, 63] width 31 height 6
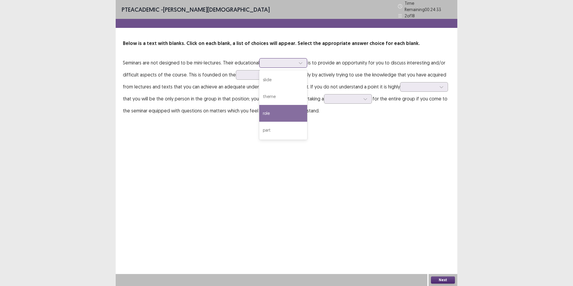
click at [283, 112] on div "role" at bounding box center [283, 113] width 48 height 17
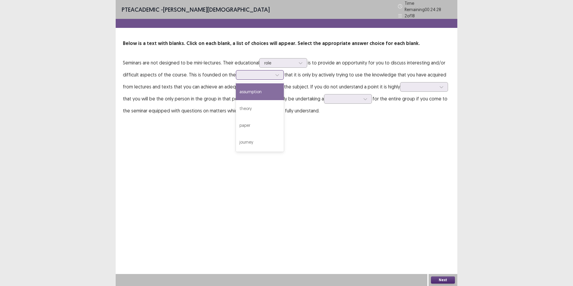
click at [262, 74] on div at bounding box center [256, 75] width 31 height 6
click at [264, 111] on div "theory" at bounding box center [260, 108] width 48 height 17
click at [259, 73] on div at bounding box center [256, 75] width 31 height 6
click at [327, 123] on div "PTE academic - [PERSON_NAME] Time Remaining 00 : 23 : 55 2 of 18 Below is a tex…" at bounding box center [287, 64] width 342 height 129
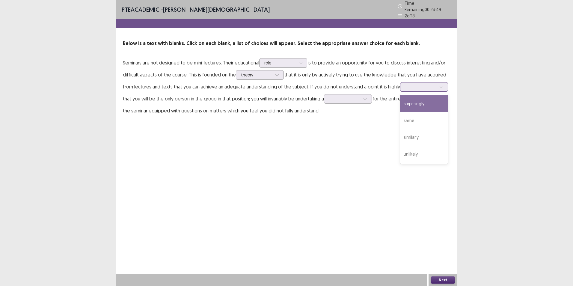
click at [407, 88] on div at bounding box center [421, 86] width 32 height 7
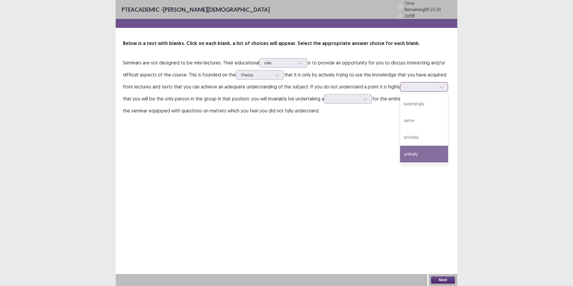
click at [414, 151] on div "unlikely" at bounding box center [424, 154] width 48 height 17
click at [432, 88] on div "unlikely" at bounding box center [420, 86] width 31 height 9
click at [363, 155] on div "PTE academic - [PERSON_NAME] Time Remaining 00 : 23 : 22 2 of 18 Below is a tex…" at bounding box center [287, 143] width 342 height 286
click at [409, 85] on div at bounding box center [420, 87] width 31 height 6
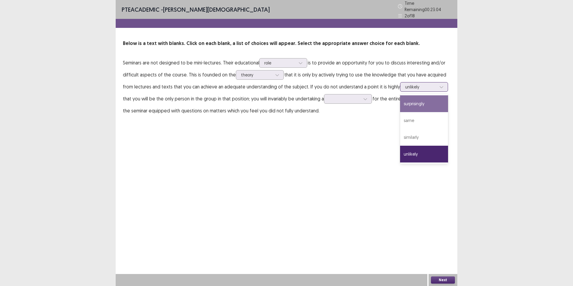
click at [420, 107] on div "surprisingly" at bounding box center [424, 103] width 48 height 17
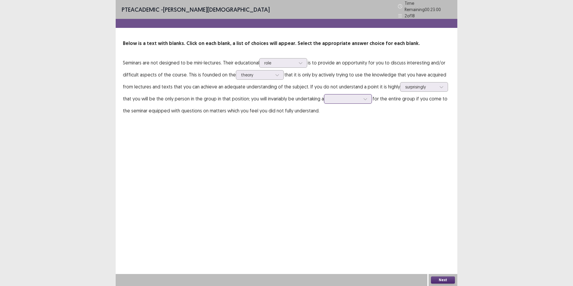
click at [367, 99] on div at bounding box center [365, 98] width 9 height 9
